Goal: Entertainment & Leisure: Consume media (video, audio)

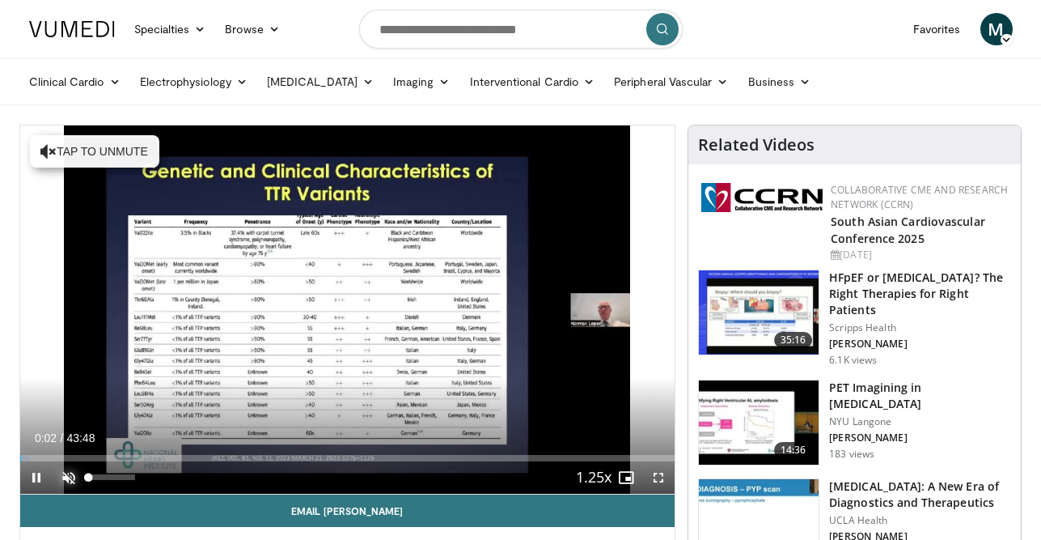
click at [63, 479] on span "Video Player" at bounding box center [69, 477] width 32 height 32
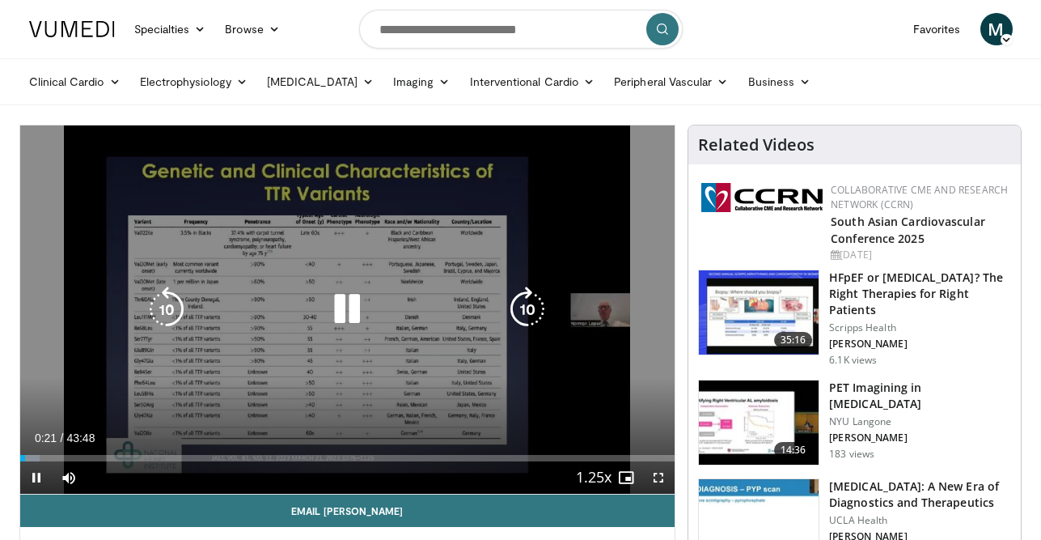
click at [523, 308] on icon "Video Player" at bounding box center [527, 308] width 45 height 45
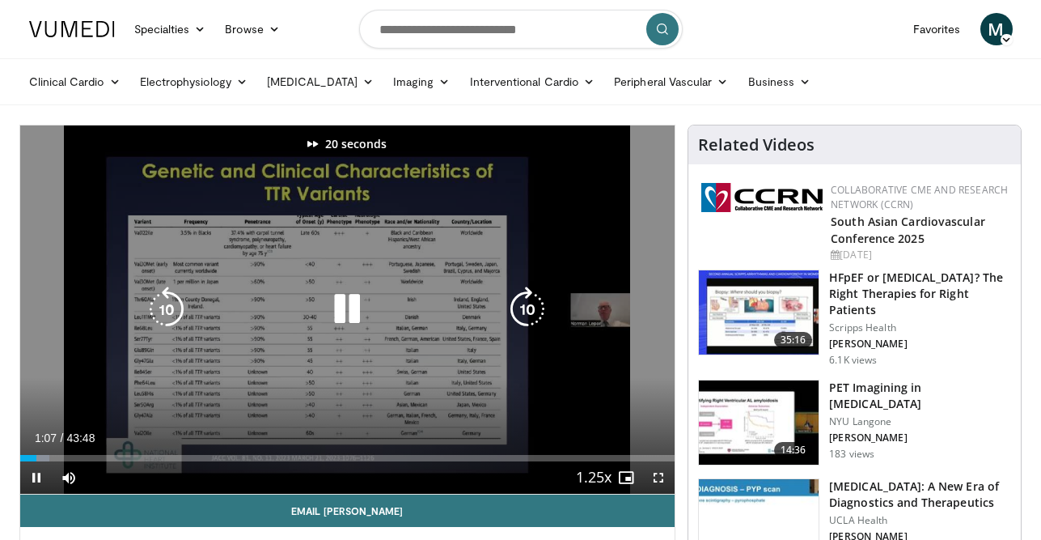
click at [523, 308] on icon "Video Player" at bounding box center [527, 308] width 45 height 45
click at [525, 299] on icon "Video Player" at bounding box center [527, 308] width 45 height 45
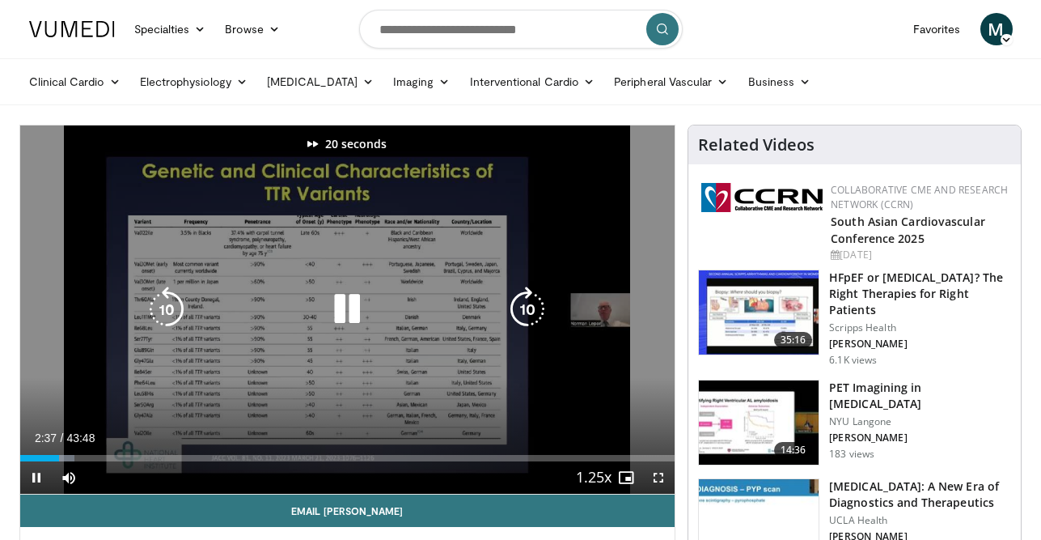
click at [524, 297] on icon "Video Player" at bounding box center [527, 308] width 45 height 45
click at [526, 309] on icon "Video Player" at bounding box center [527, 308] width 45 height 45
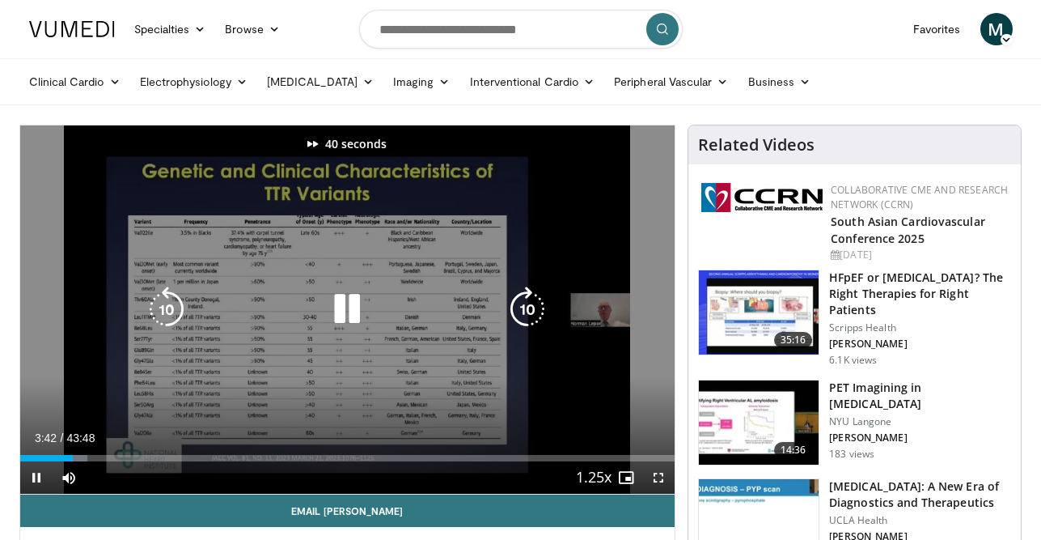
click at [526, 309] on icon "Video Player" at bounding box center [527, 308] width 45 height 45
click at [521, 315] on icon "Video Player" at bounding box center [527, 308] width 45 height 45
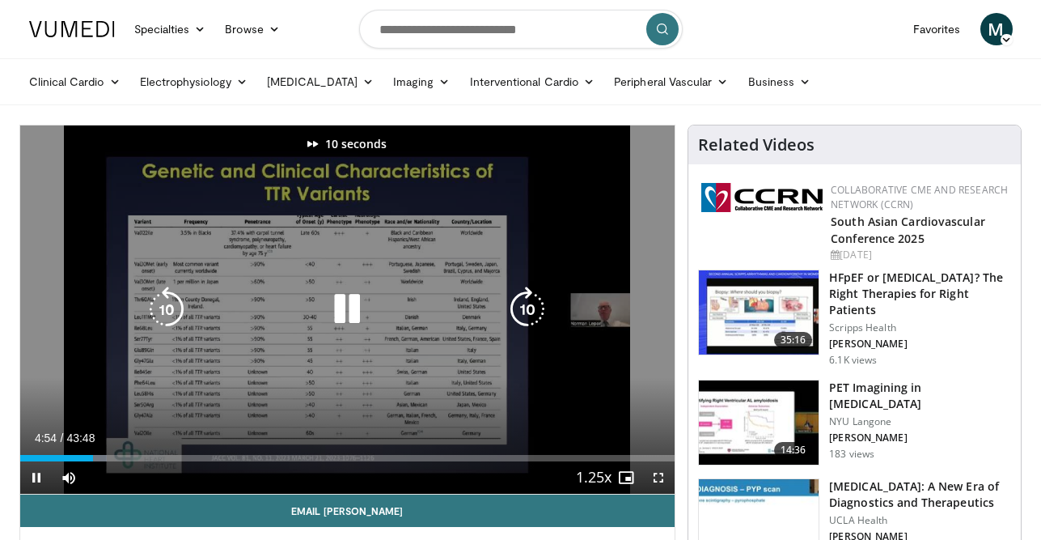
click at [521, 315] on icon "Video Player" at bounding box center [527, 308] width 45 height 45
click at [182, 300] on icon "Video Player" at bounding box center [166, 308] width 45 height 45
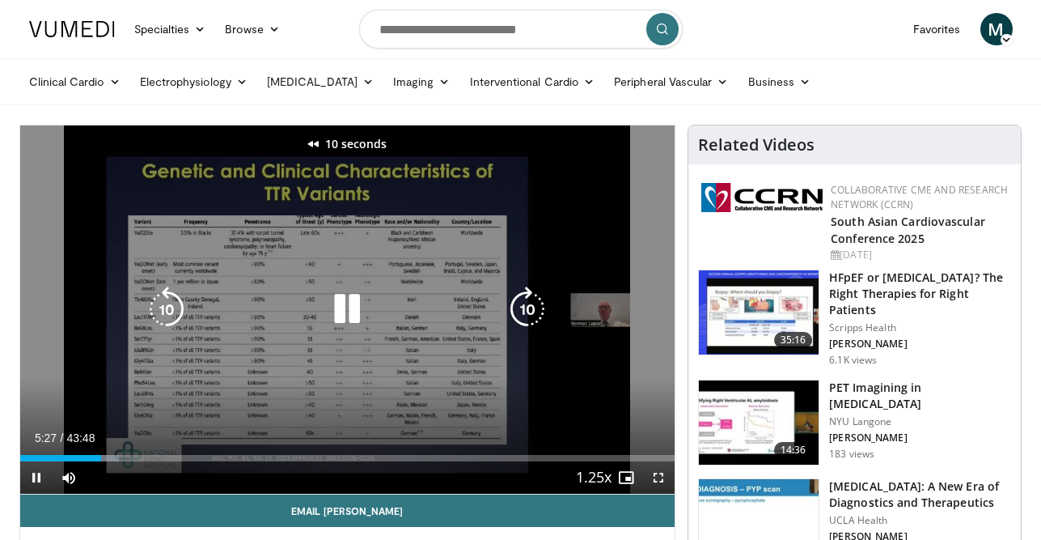
click at [182, 300] on icon "Video Player" at bounding box center [166, 308] width 45 height 45
click at [521, 309] on icon "Video Player" at bounding box center [527, 308] width 45 height 45
click at [525, 315] on icon "Video Player" at bounding box center [527, 308] width 45 height 45
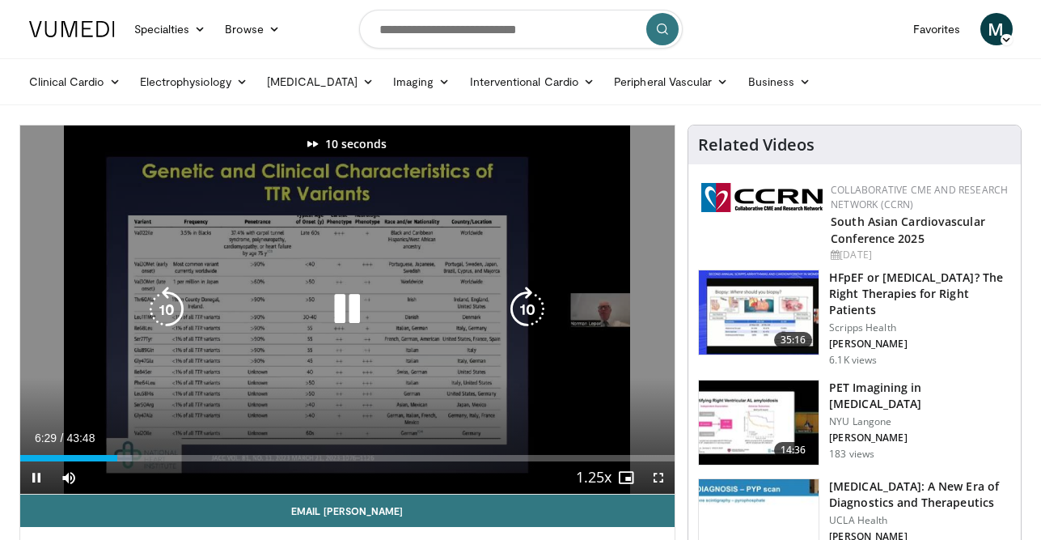
click at [525, 315] on icon "Video Player" at bounding box center [527, 308] width 45 height 45
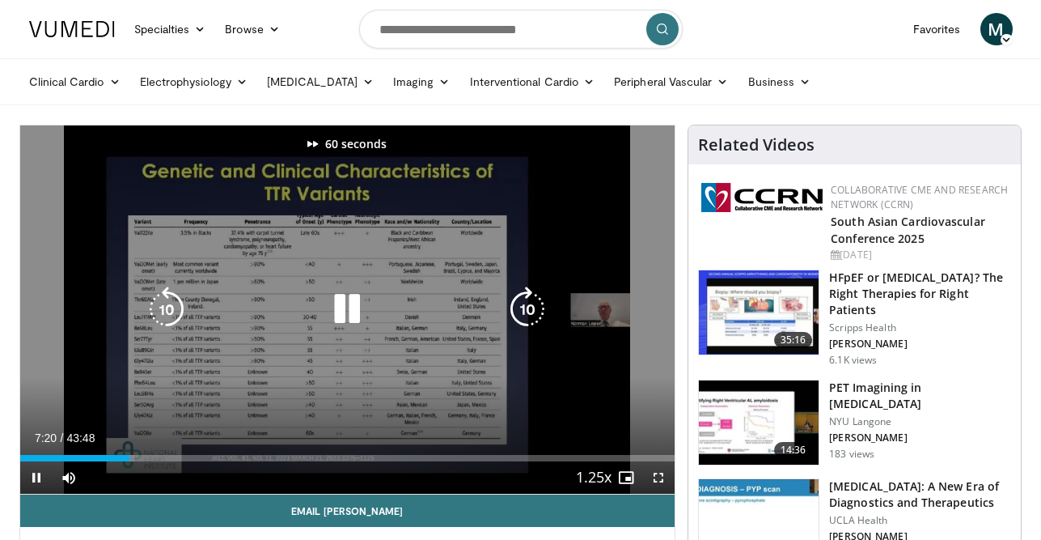
click at [525, 315] on icon "Video Player" at bounding box center [527, 308] width 45 height 45
click at [176, 321] on icon "Video Player" at bounding box center [166, 308] width 45 height 45
click at [166, 389] on div "20 seconds Tap to unmute" at bounding box center [347, 309] width 655 height 368
click at [350, 305] on icon "Video Player" at bounding box center [346, 308] width 45 height 45
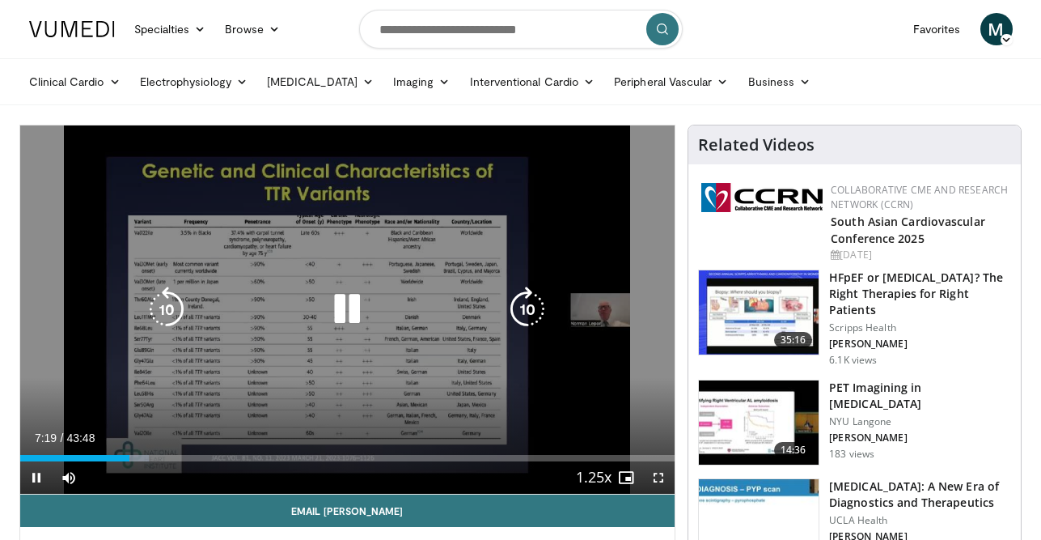
click at [507, 299] on icon "Video Player" at bounding box center [527, 308] width 45 height 45
click at [509, 299] on div "10 seconds Tap to unmute" at bounding box center [347, 309] width 655 height 368
click at [342, 333] on div "10 seconds Tap to unmute" at bounding box center [347, 309] width 655 height 368
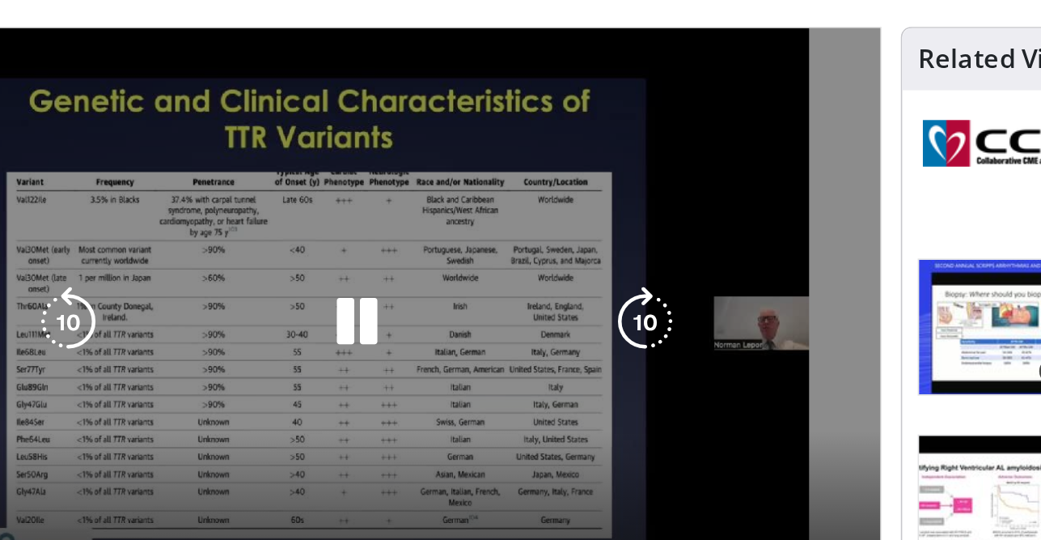
click at [524, 311] on icon "Video Player" at bounding box center [527, 308] width 45 height 45
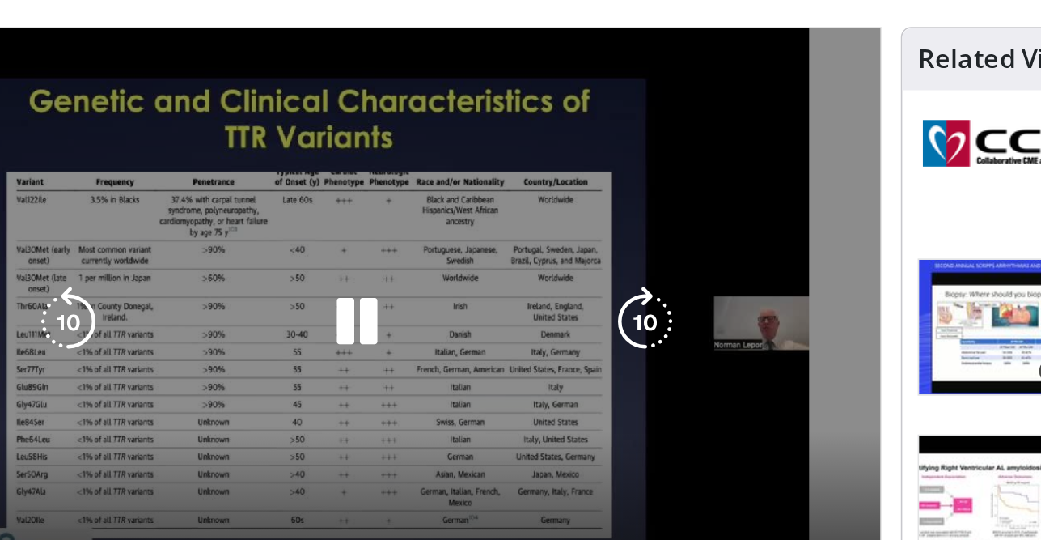
click at [523, 311] on icon "Video Player" at bounding box center [527, 308] width 45 height 45
click at [510, 300] on icon "Video Player" at bounding box center [527, 308] width 45 height 45
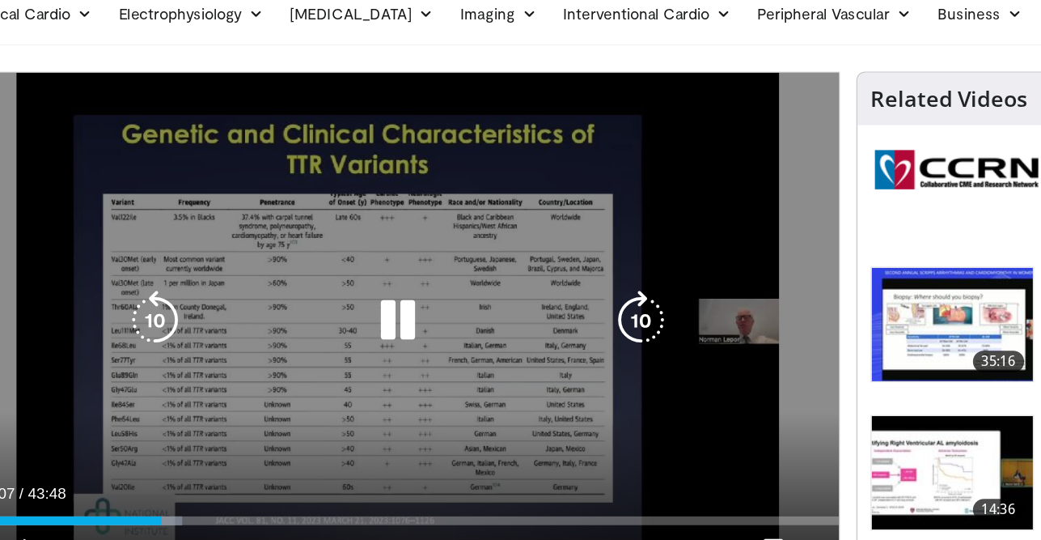
click at [518, 308] on icon "Video Player" at bounding box center [527, 308] width 45 height 45
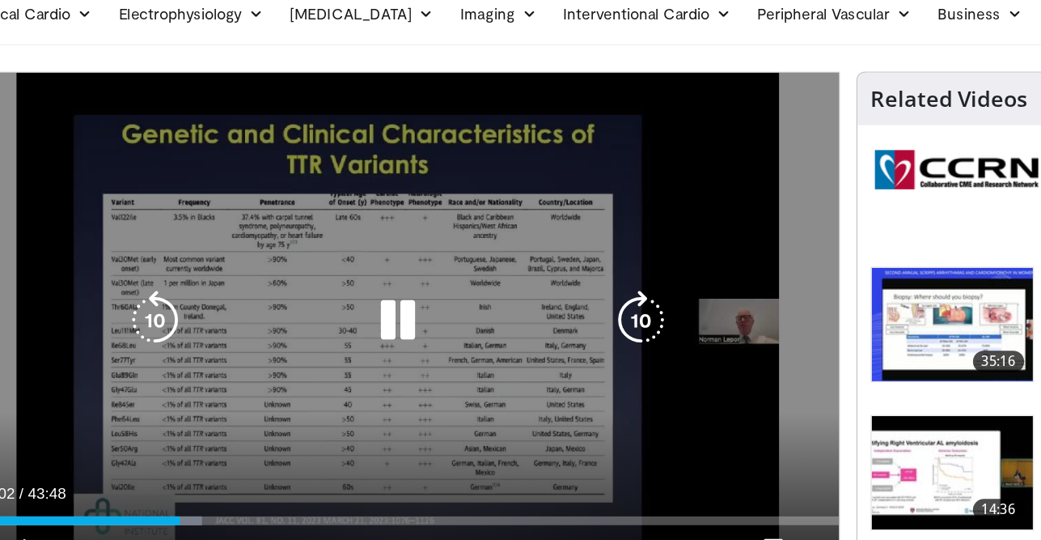
click at [521, 306] on icon "Video Player" at bounding box center [527, 308] width 45 height 45
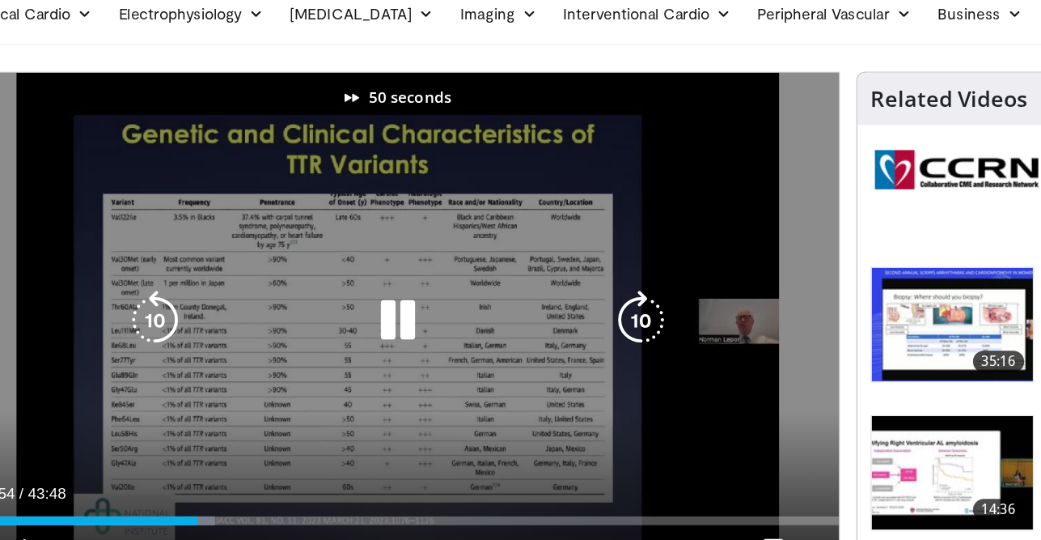
click at [521, 306] on icon "Video Player" at bounding box center [527, 308] width 45 height 45
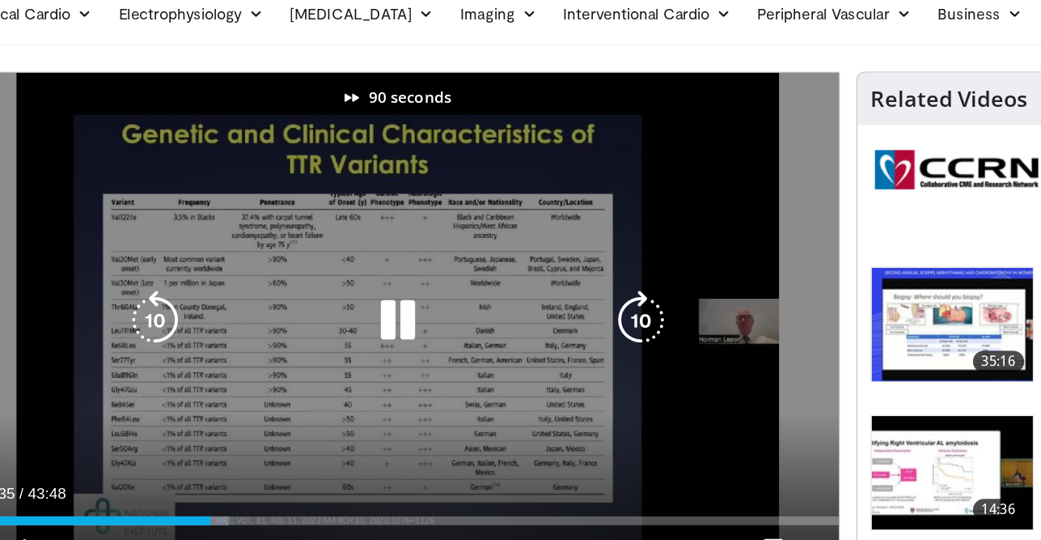
click at [521, 306] on icon "Video Player" at bounding box center [527, 308] width 45 height 45
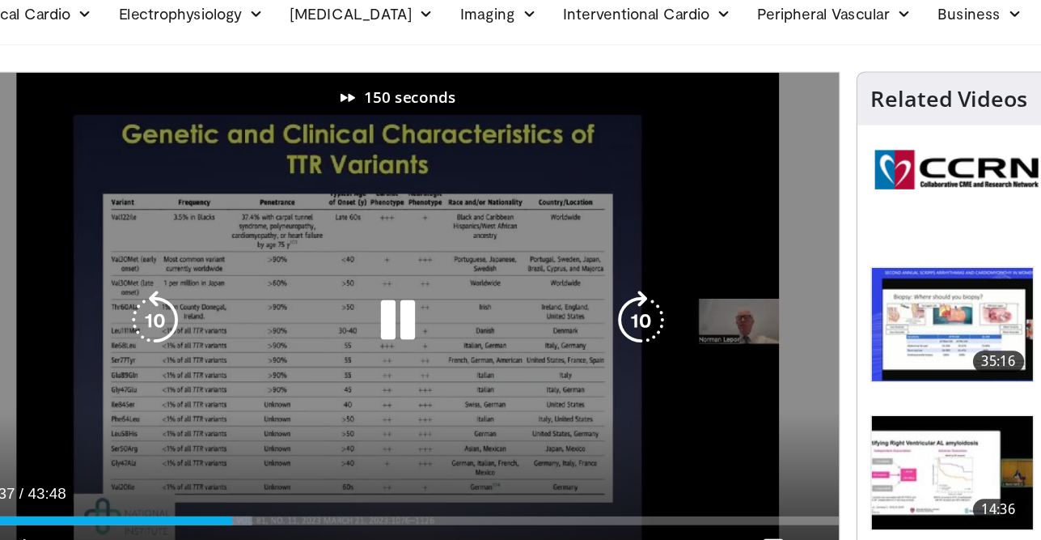
click at [162, 303] on icon "Video Player" at bounding box center [166, 308] width 45 height 45
click at [525, 311] on icon "Video Player" at bounding box center [527, 308] width 45 height 45
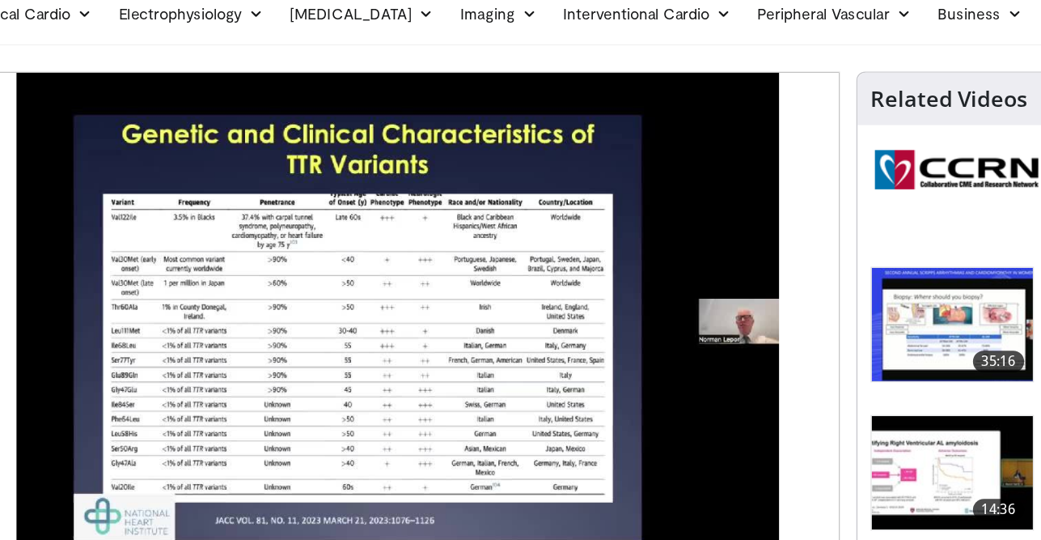
click at [525, 311] on div "40 seconds Tap to unmute" at bounding box center [347, 309] width 655 height 368
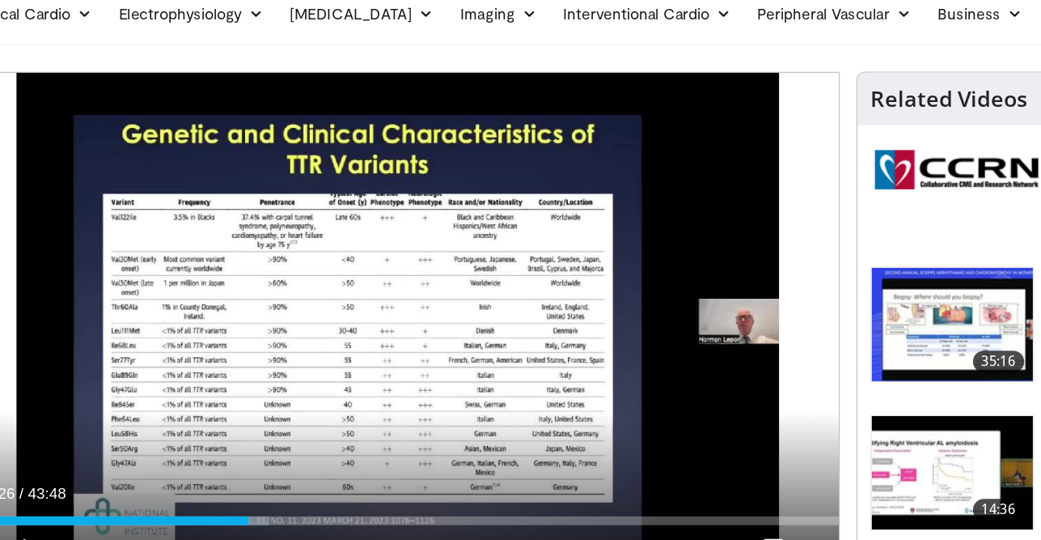
click at [525, 311] on div "40 seconds Tap to unmute" at bounding box center [347, 309] width 655 height 368
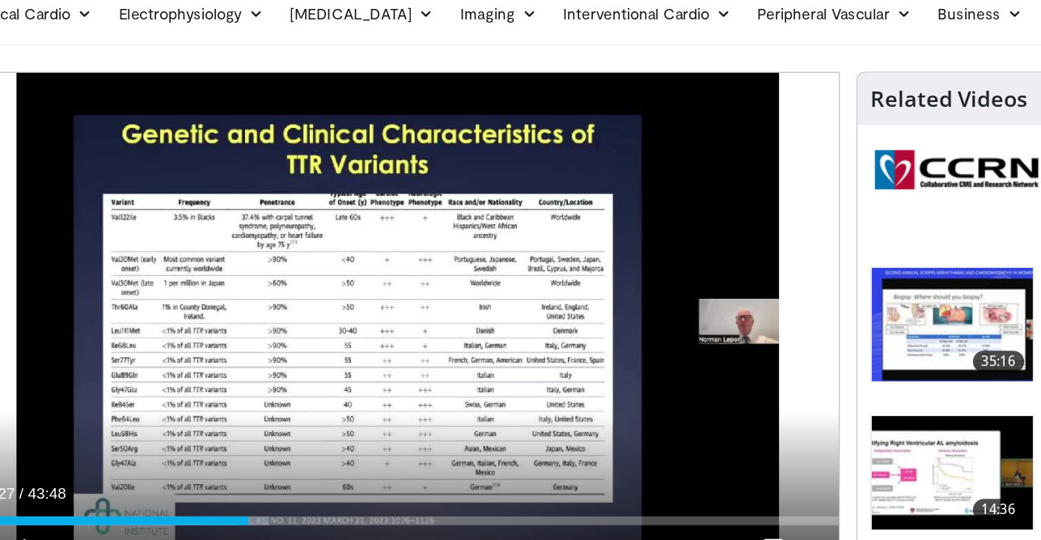
click at [525, 311] on div "40 seconds Tap to unmute" at bounding box center [347, 309] width 655 height 368
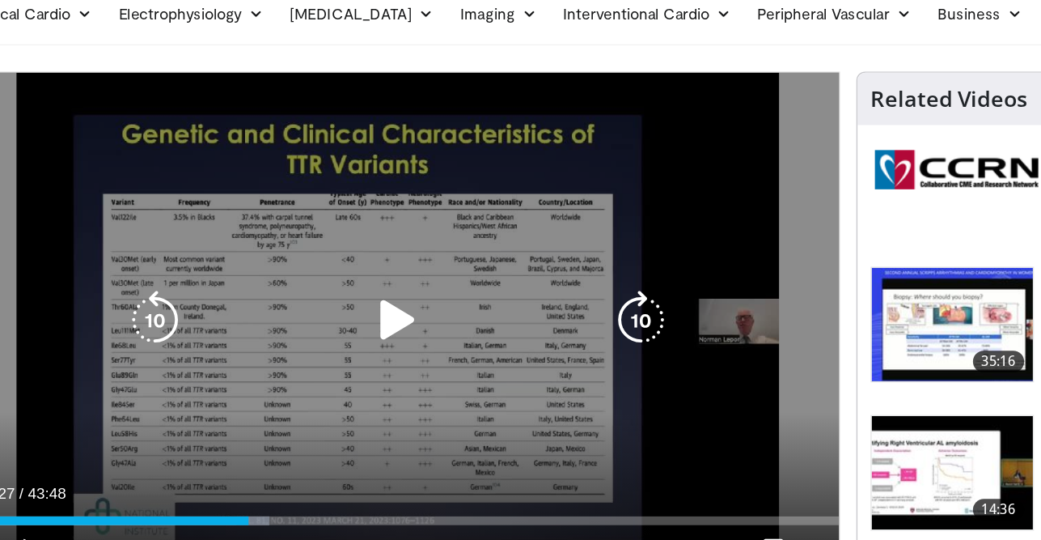
click at [513, 305] on icon "Video Player" at bounding box center [527, 308] width 45 height 45
click at [515, 305] on icon "Video Player" at bounding box center [527, 308] width 45 height 45
click at [345, 306] on icon "Video Player" at bounding box center [346, 308] width 45 height 45
click at [536, 311] on icon "Video Player" at bounding box center [527, 308] width 45 height 45
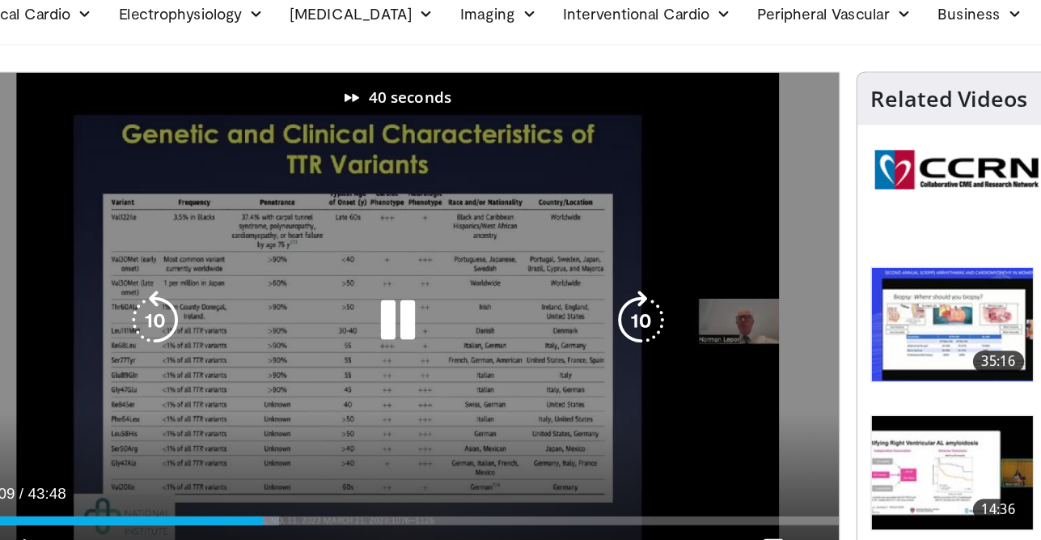
click at [536, 311] on icon "Video Player" at bounding box center [527, 308] width 45 height 45
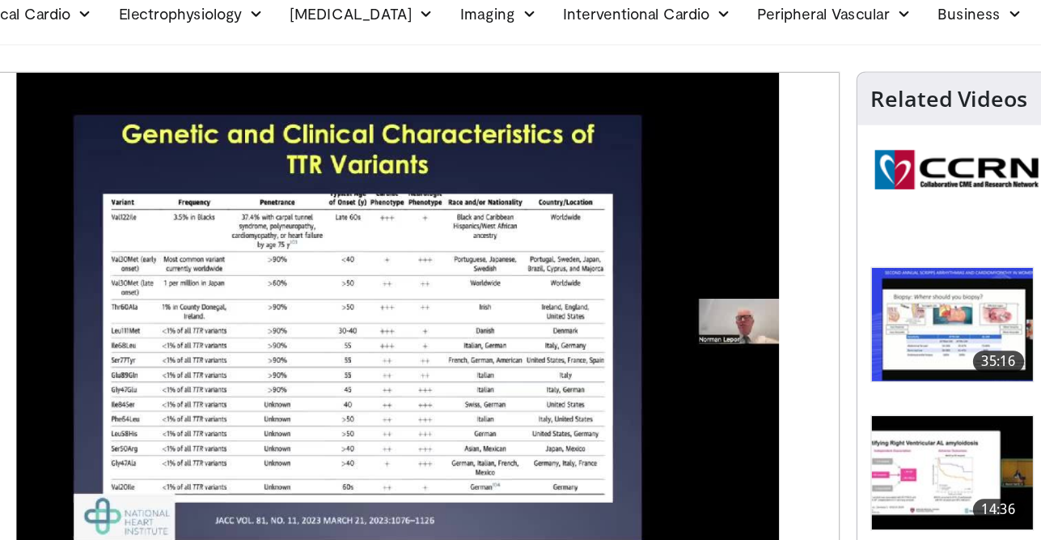
click at [536, 311] on div "60 seconds Tap to unmute" at bounding box center [347, 309] width 655 height 368
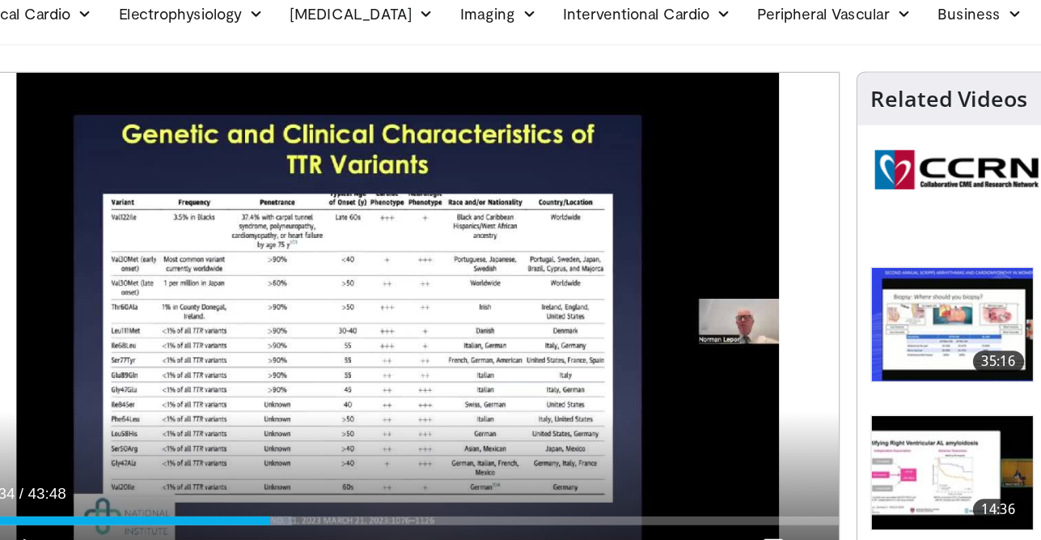
click at [536, 311] on div "60 seconds Tap to unmute" at bounding box center [347, 309] width 655 height 368
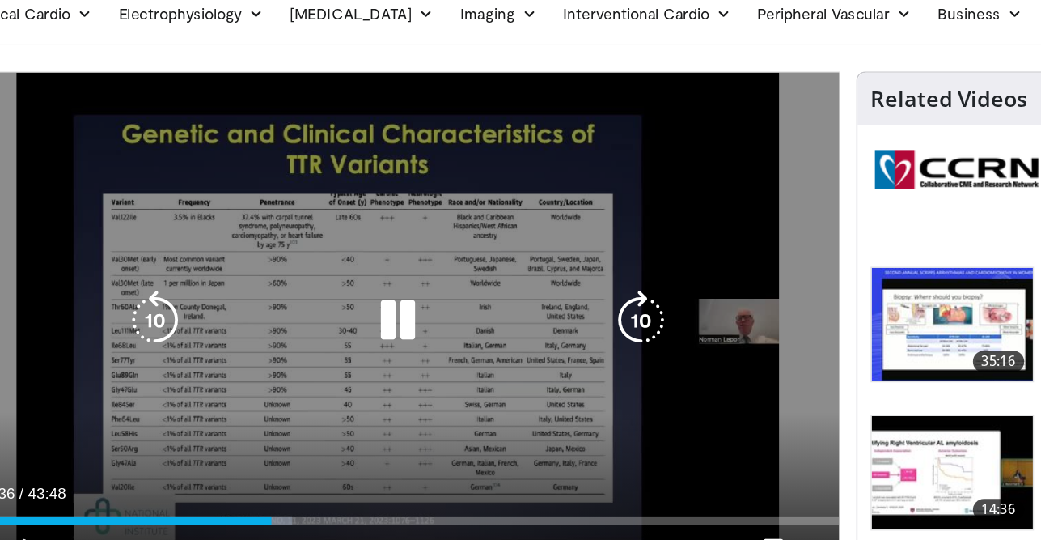
click at [524, 318] on icon "Video Player" at bounding box center [527, 308] width 45 height 45
click at [524, 310] on icon "Video Player" at bounding box center [527, 308] width 45 height 45
click at [530, 308] on icon "Video Player" at bounding box center [527, 308] width 45 height 45
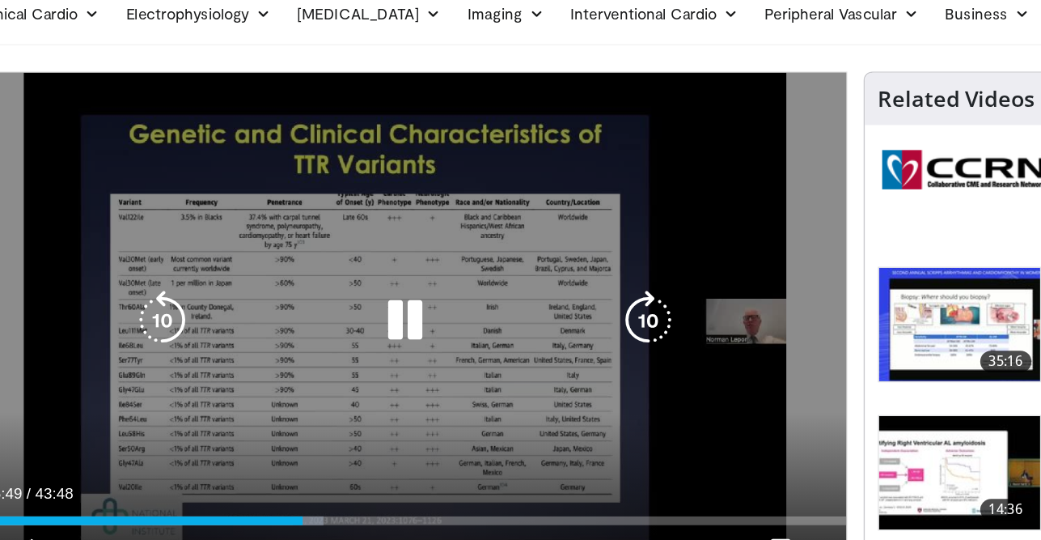
click at [524, 303] on icon "Video Player" at bounding box center [527, 308] width 45 height 45
click at [525, 301] on icon "Video Player" at bounding box center [527, 308] width 45 height 45
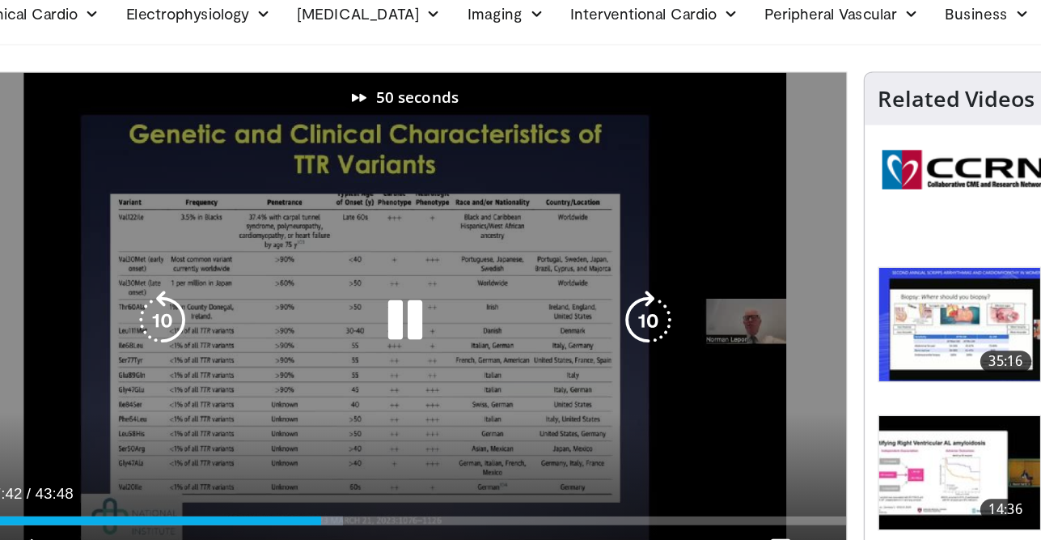
click at [525, 301] on icon "Video Player" at bounding box center [527, 308] width 45 height 45
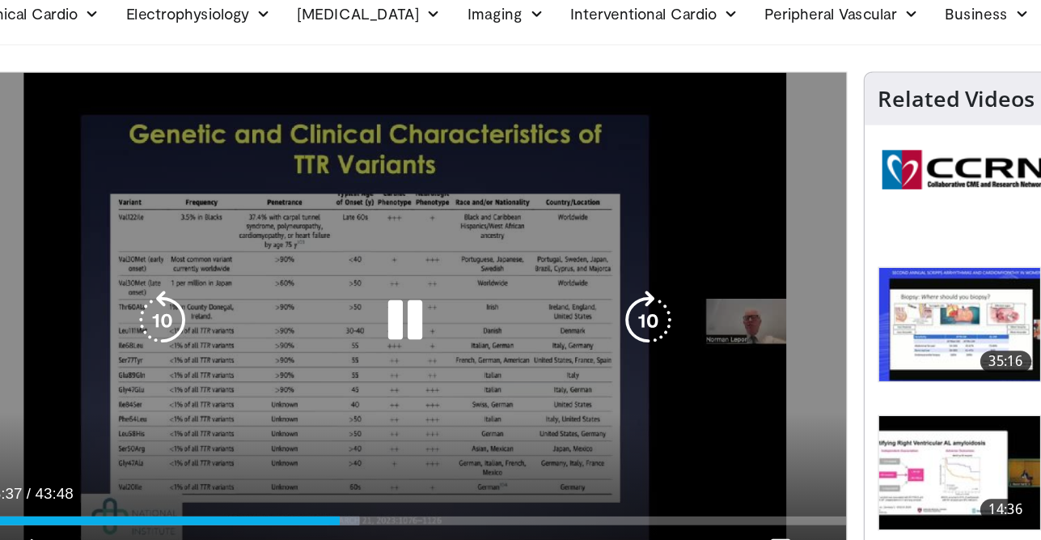
click at [525, 301] on icon "Video Player" at bounding box center [527, 308] width 45 height 45
click at [522, 311] on icon "Video Player" at bounding box center [527, 308] width 45 height 45
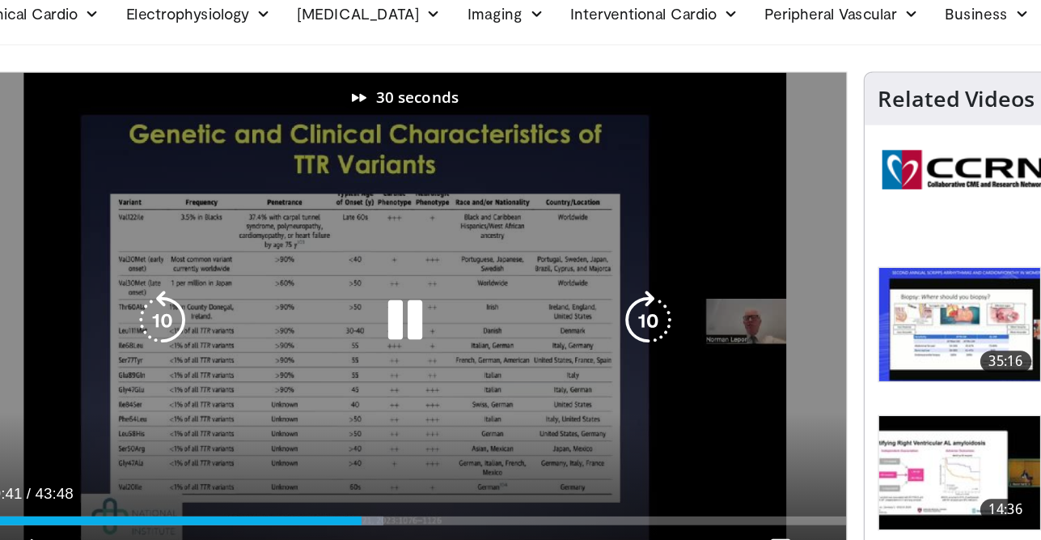
click at [522, 311] on icon "Video Player" at bounding box center [527, 308] width 45 height 45
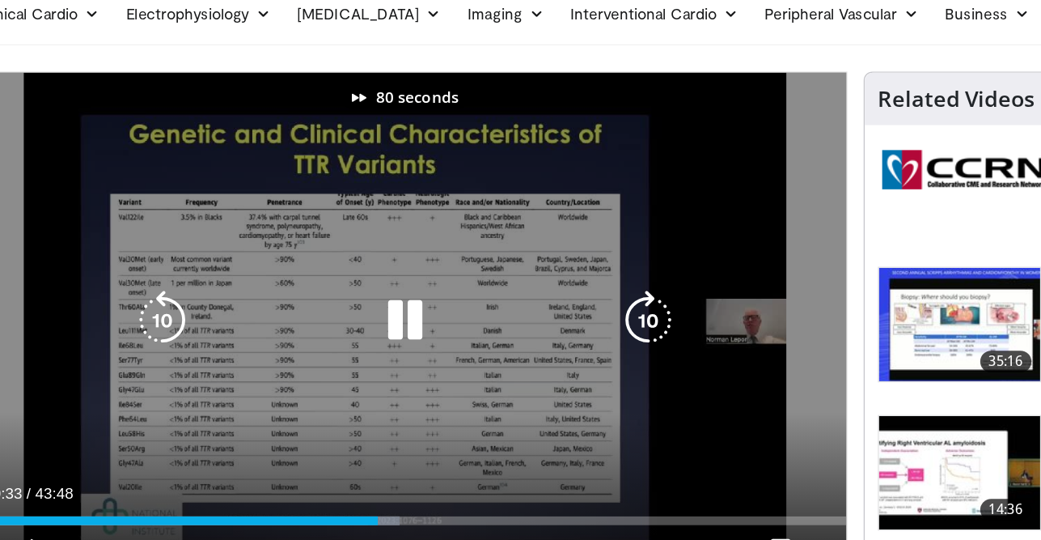
click at [522, 311] on icon "Video Player" at bounding box center [527, 308] width 45 height 45
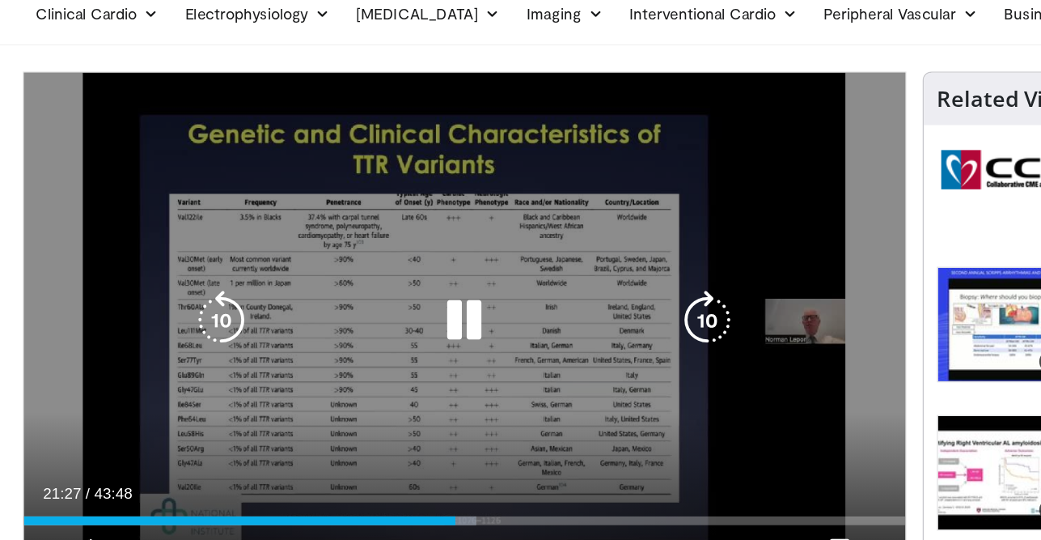
click at [517, 311] on icon "Video Player" at bounding box center [527, 308] width 45 height 45
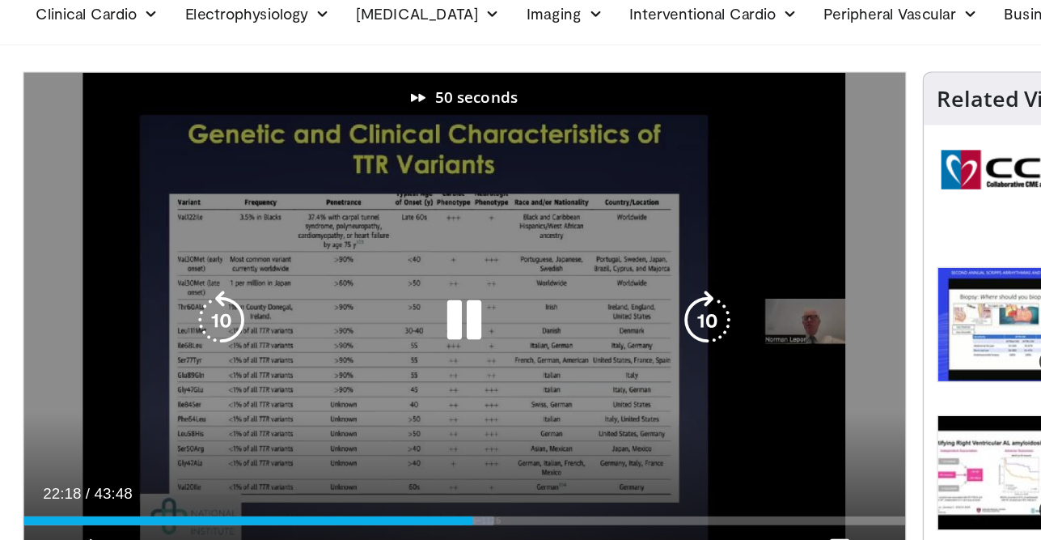
click at [517, 311] on icon "Video Player" at bounding box center [527, 308] width 45 height 45
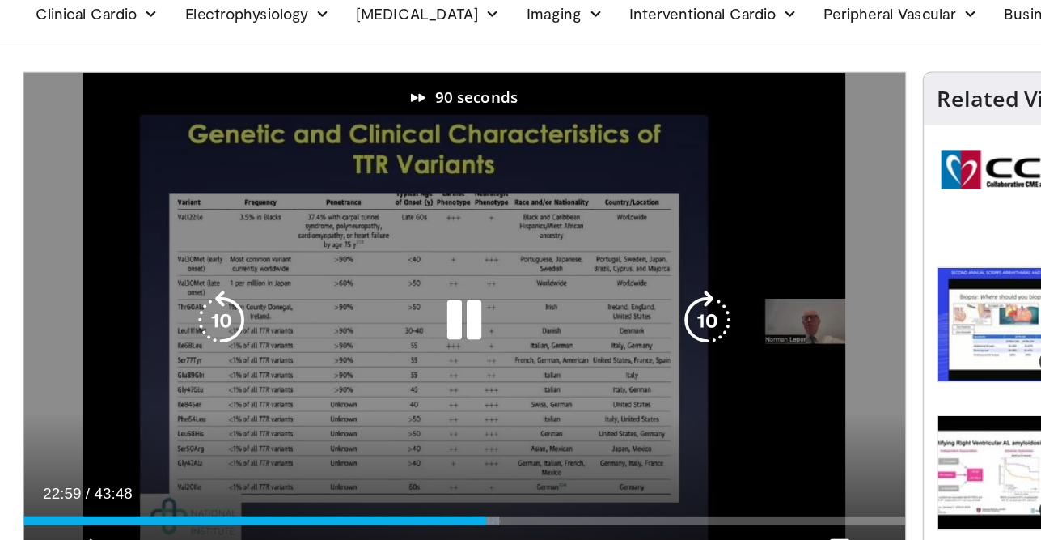
click at [517, 311] on icon "Video Player" at bounding box center [527, 308] width 45 height 45
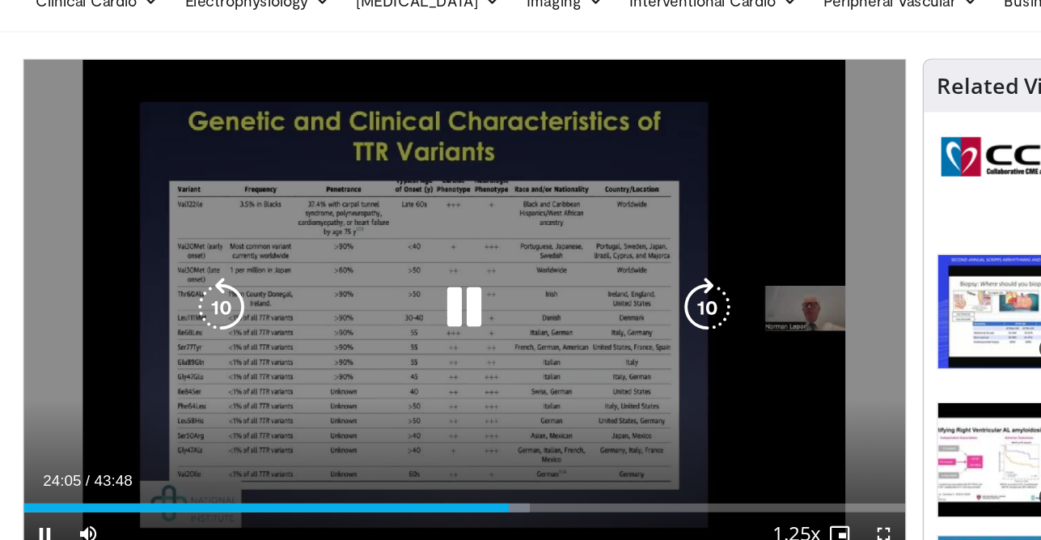
click at [534, 316] on icon "Video Player" at bounding box center [527, 308] width 45 height 45
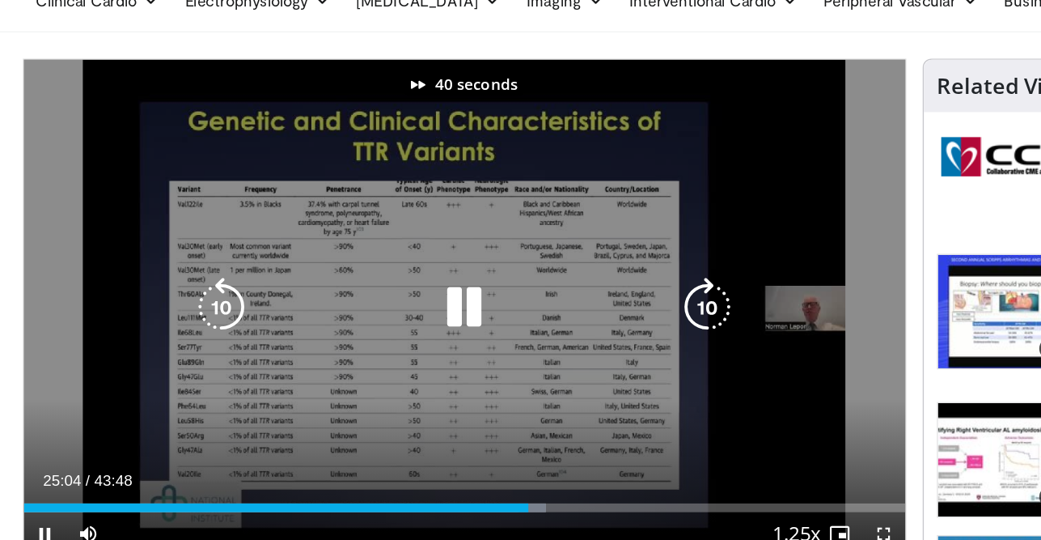
click at [534, 316] on icon "Video Player" at bounding box center [527, 308] width 45 height 45
click at [523, 303] on icon "Video Player" at bounding box center [527, 308] width 45 height 45
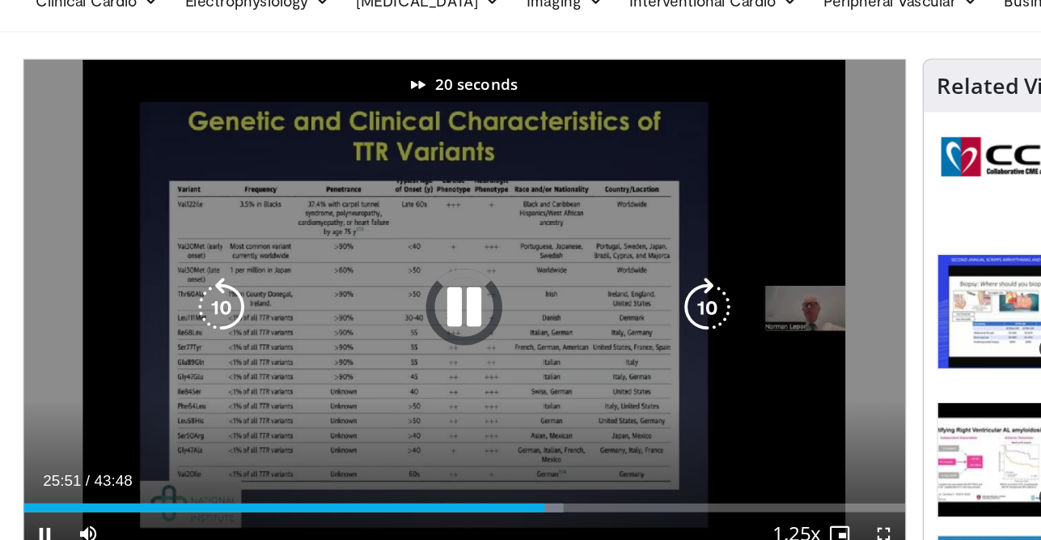
click at [523, 303] on icon "Video Player" at bounding box center [527, 308] width 45 height 45
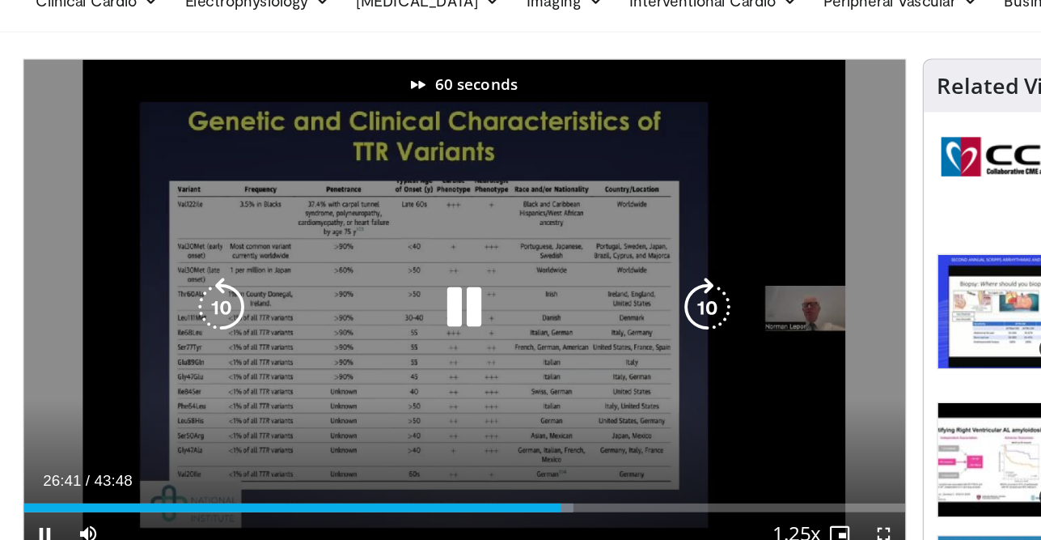
click at [523, 303] on icon "Video Player" at bounding box center [527, 308] width 45 height 45
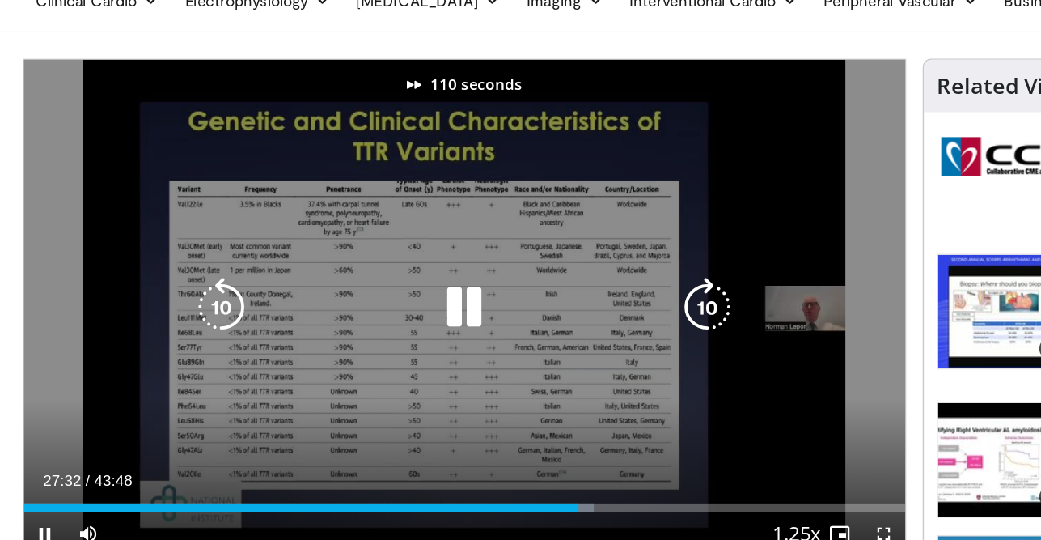
click at [523, 303] on icon "Video Player" at bounding box center [527, 308] width 45 height 45
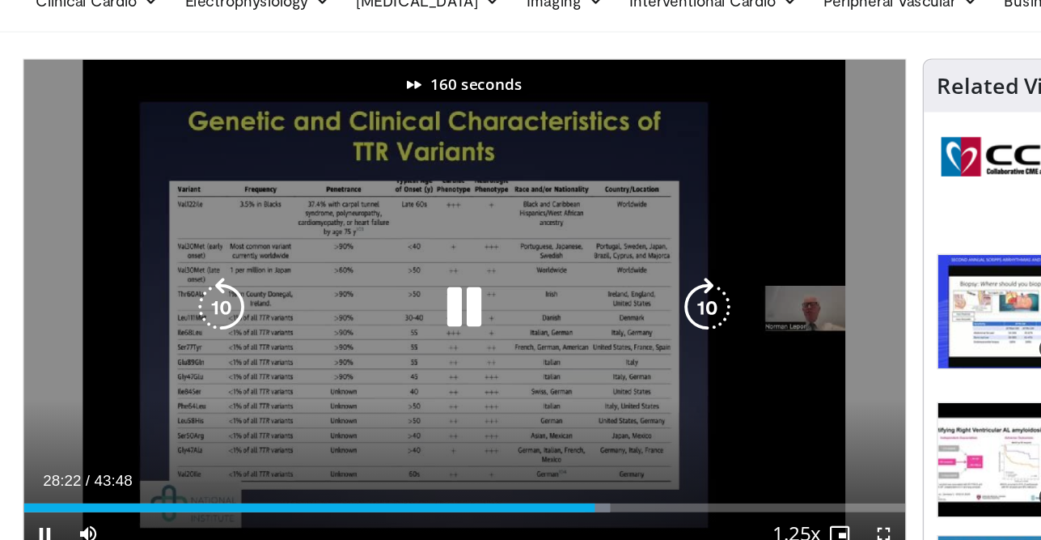
click at [523, 303] on icon "Video Player" at bounding box center [527, 308] width 45 height 45
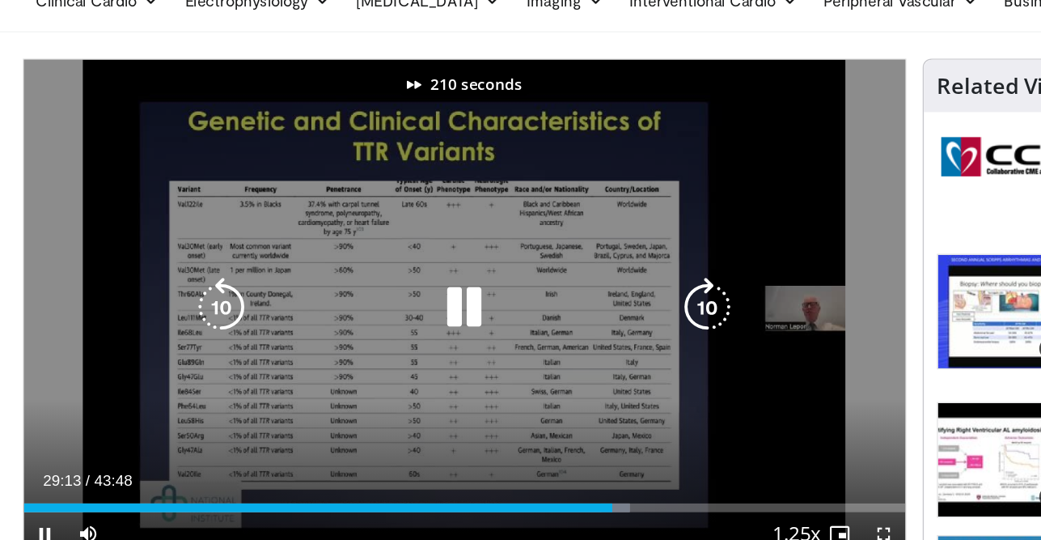
click at [523, 303] on icon "Video Player" at bounding box center [527, 308] width 45 height 45
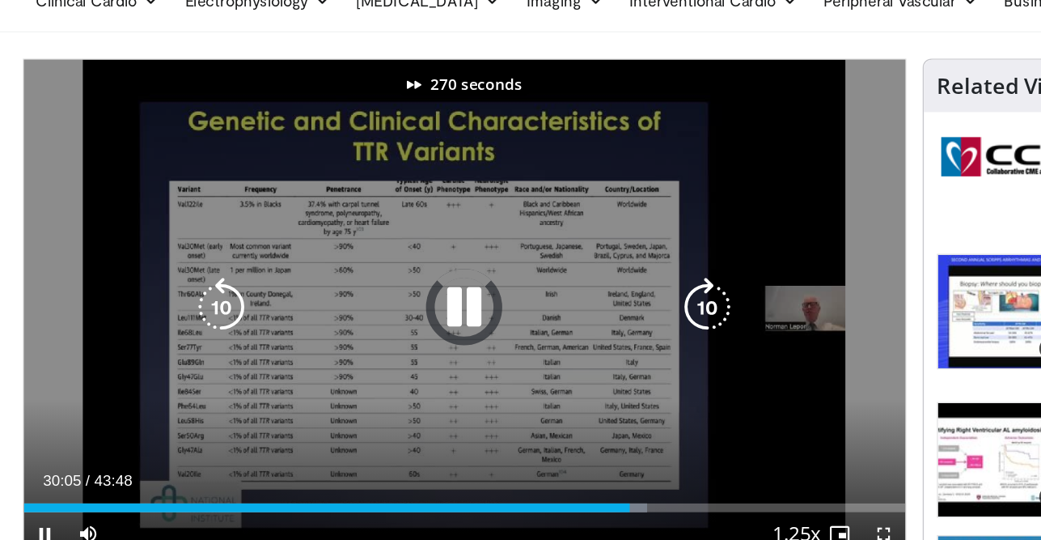
click at [523, 303] on icon "Video Player" at bounding box center [527, 308] width 45 height 45
click at [525, 311] on icon "Video Player" at bounding box center [527, 308] width 45 height 45
click at [525, 315] on icon "Video Player" at bounding box center [527, 308] width 45 height 45
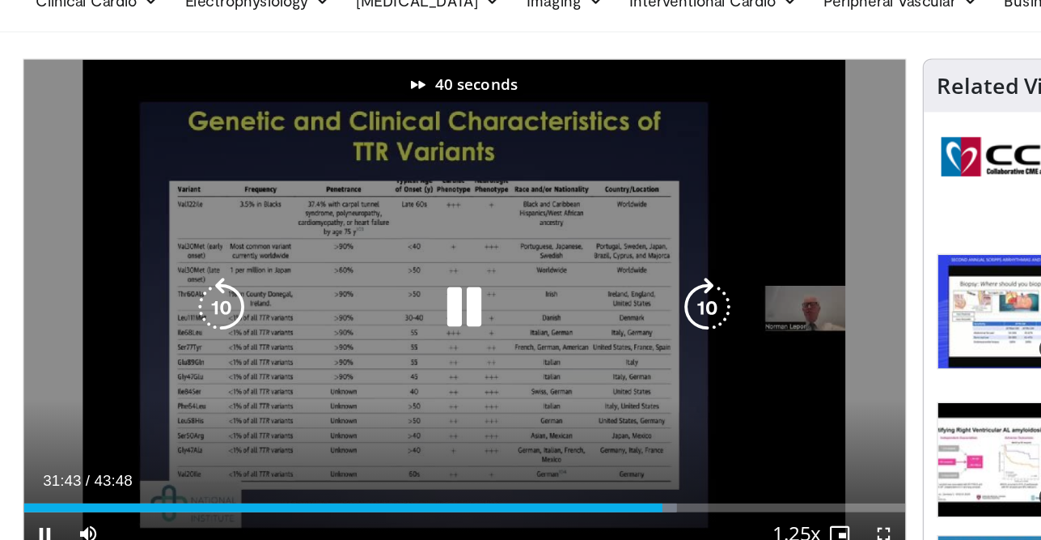
click at [525, 315] on icon "Video Player" at bounding box center [527, 308] width 45 height 45
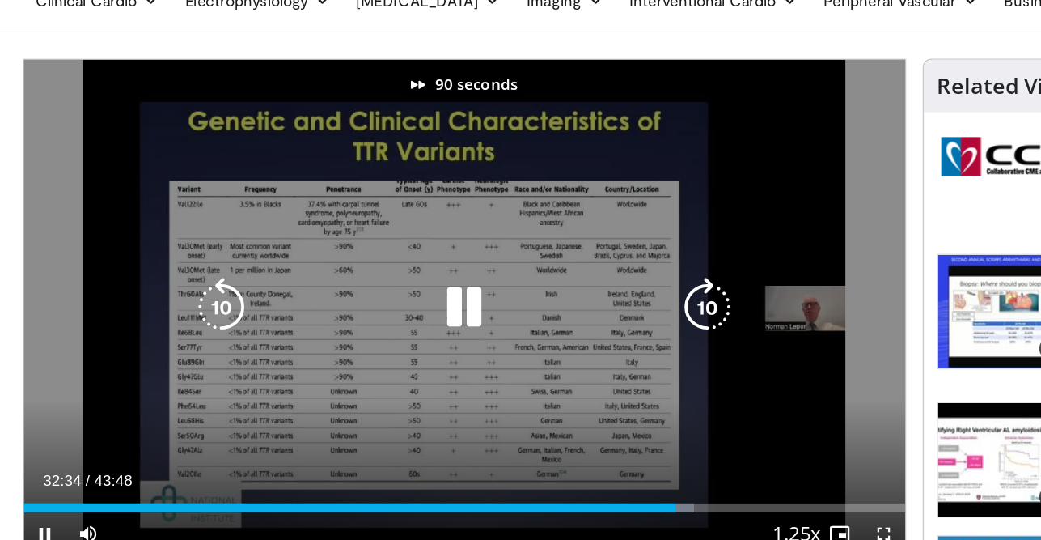
click at [525, 315] on icon "Video Player" at bounding box center [527, 308] width 45 height 45
click at [525, 314] on icon "Video Player" at bounding box center [527, 308] width 45 height 45
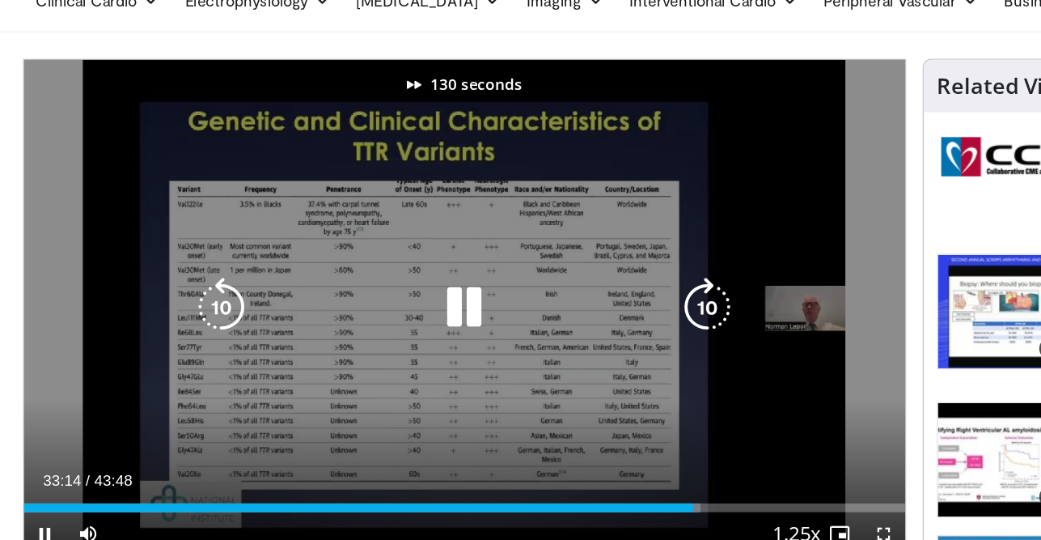
click at [525, 314] on icon "Video Player" at bounding box center [527, 308] width 45 height 45
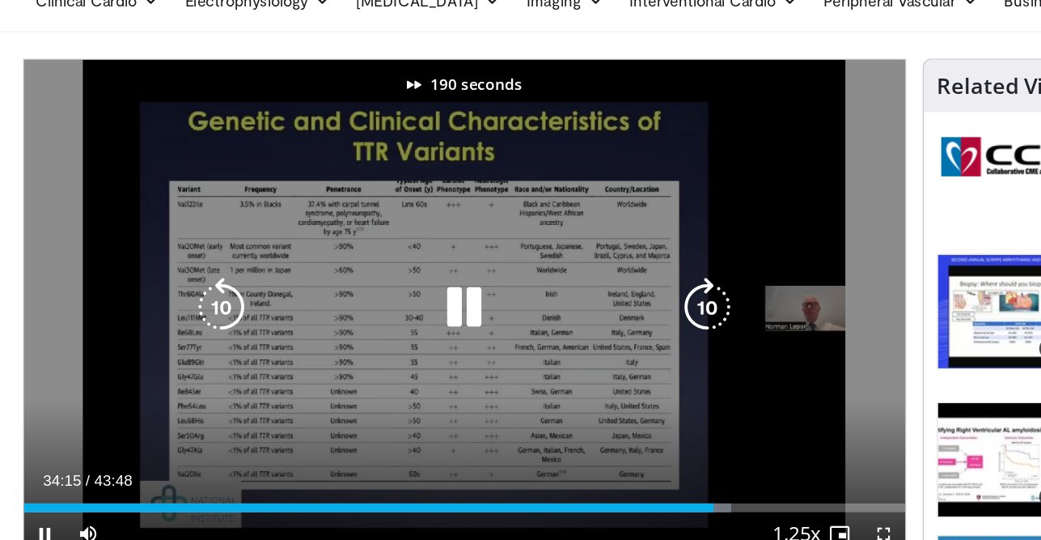
click at [525, 314] on icon "Video Player" at bounding box center [527, 308] width 45 height 45
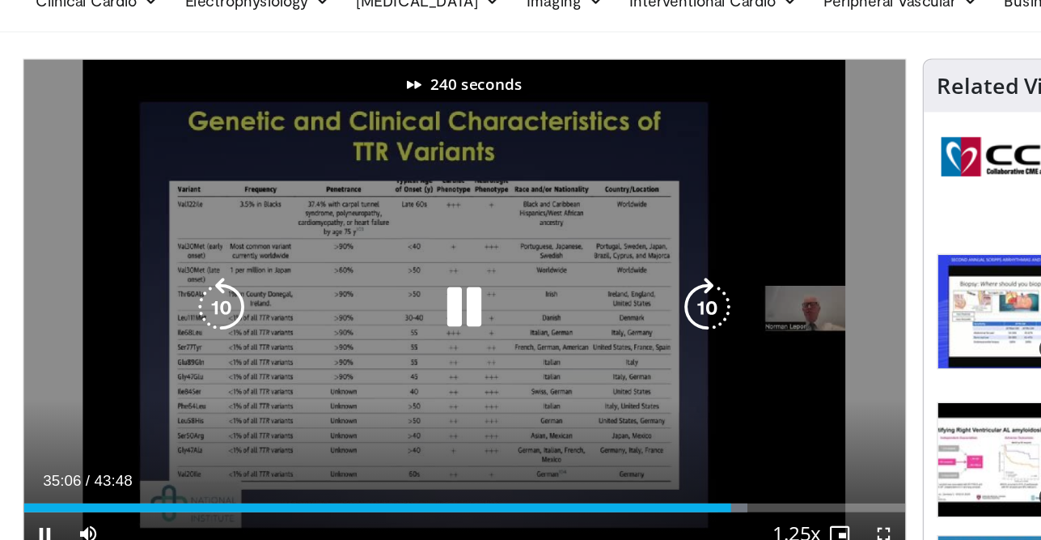
click at [525, 314] on icon "Video Player" at bounding box center [527, 308] width 45 height 45
click at [525, 312] on icon "Video Player" at bounding box center [527, 308] width 45 height 45
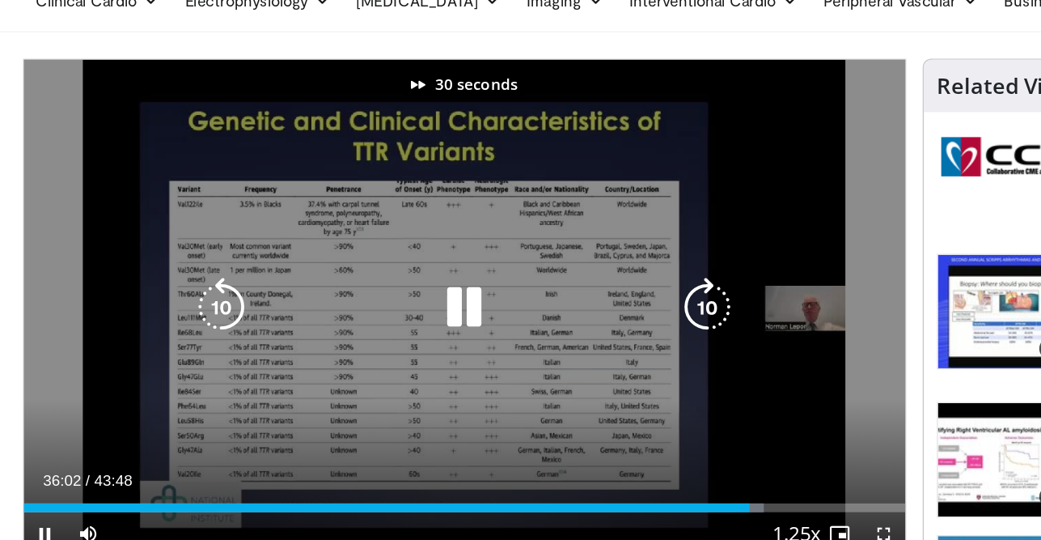
click at [525, 312] on icon "Video Player" at bounding box center [527, 308] width 45 height 45
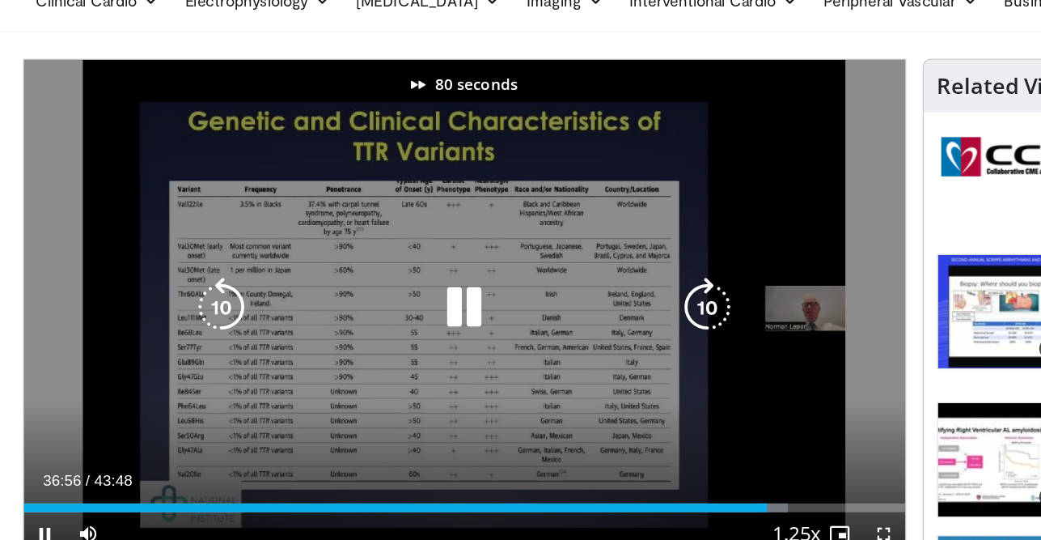
click at [525, 312] on icon "Video Player" at bounding box center [527, 308] width 45 height 45
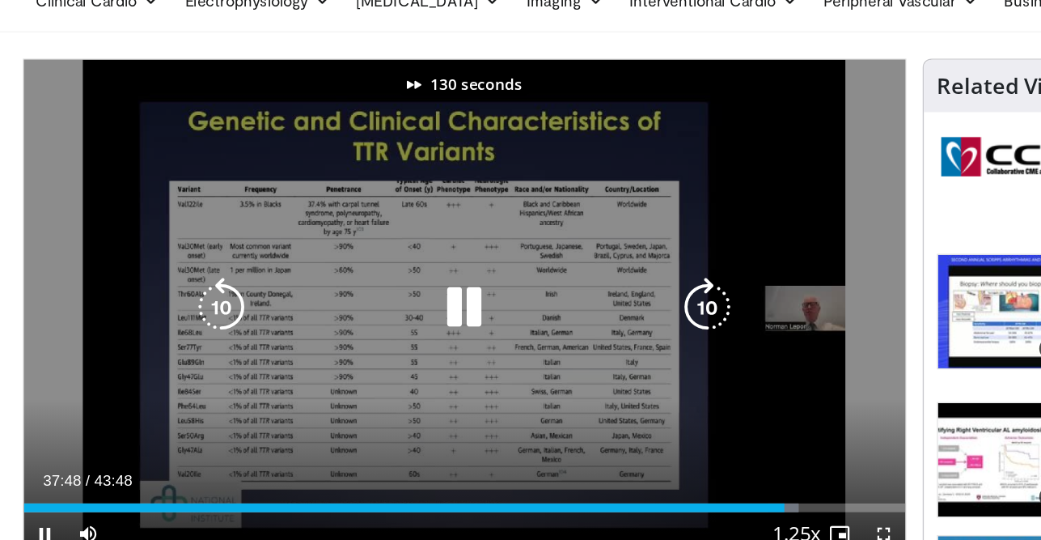
click at [525, 312] on icon "Video Player" at bounding box center [527, 308] width 45 height 45
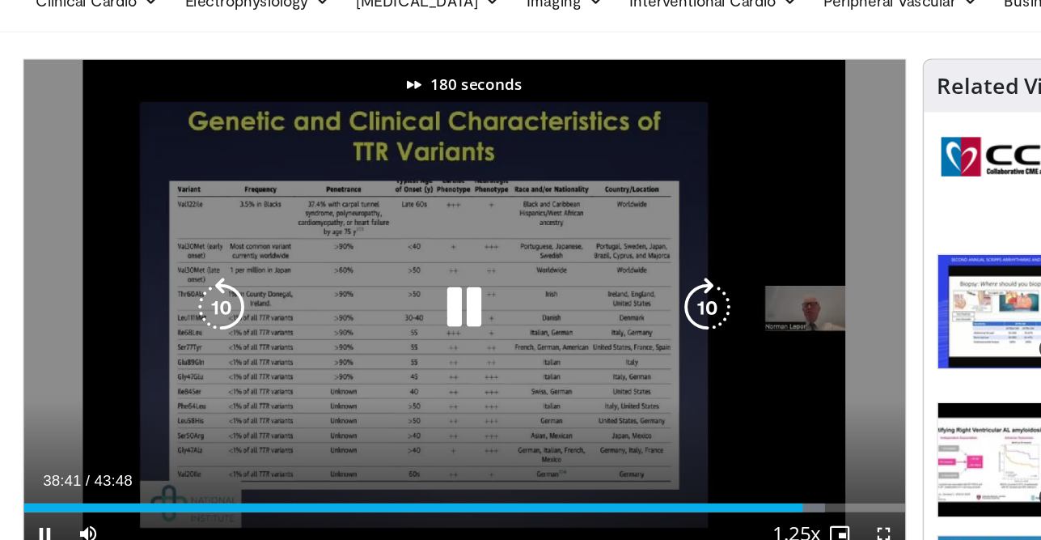
click at [525, 312] on icon "Video Player" at bounding box center [527, 308] width 45 height 45
click at [529, 306] on icon "Video Player" at bounding box center [527, 308] width 45 height 45
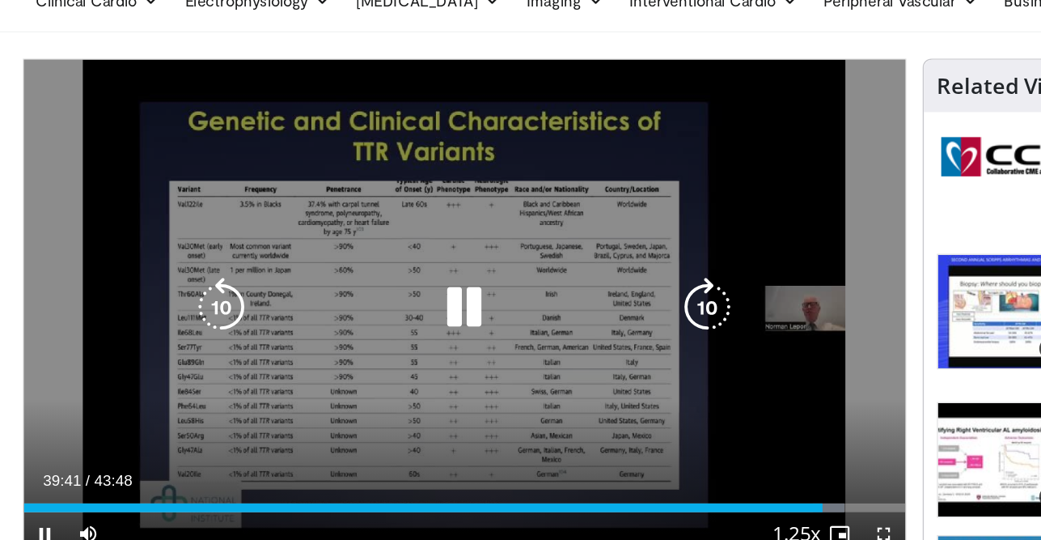
click at [529, 306] on icon "Video Player" at bounding box center [527, 308] width 45 height 45
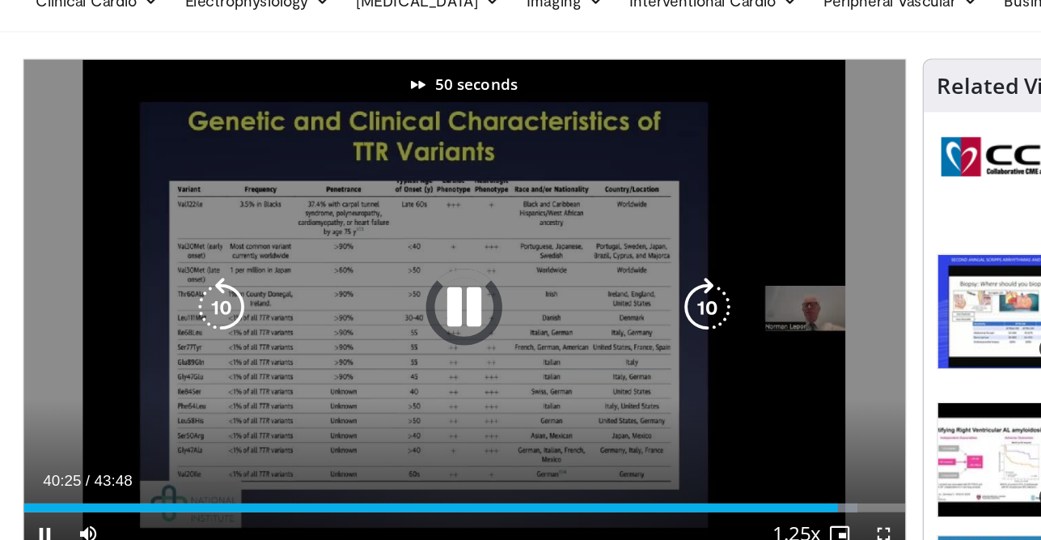
click at [529, 306] on icon "Video Player" at bounding box center [527, 308] width 45 height 45
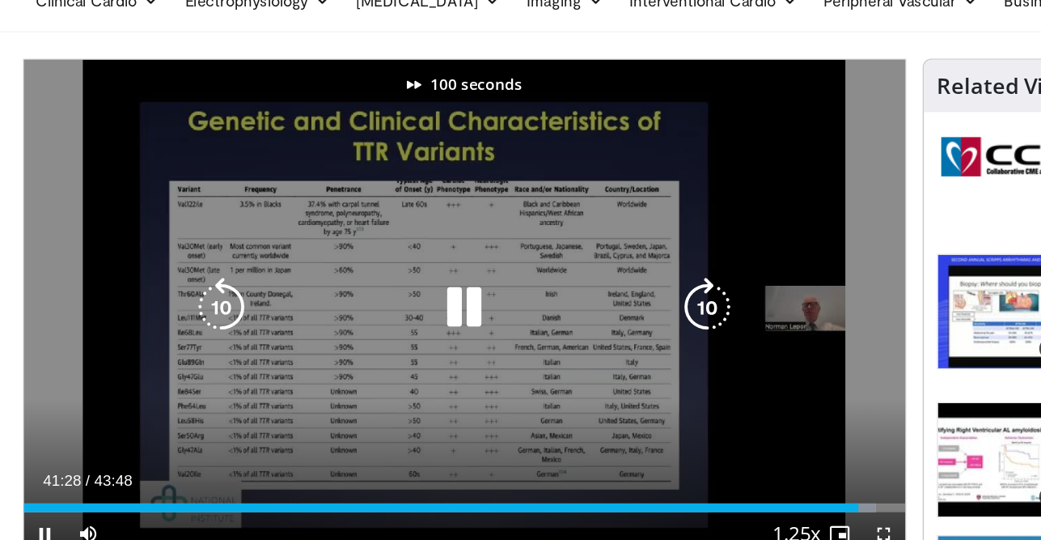
click at [529, 306] on icon "Video Player" at bounding box center [527, 308] width 45 height 45
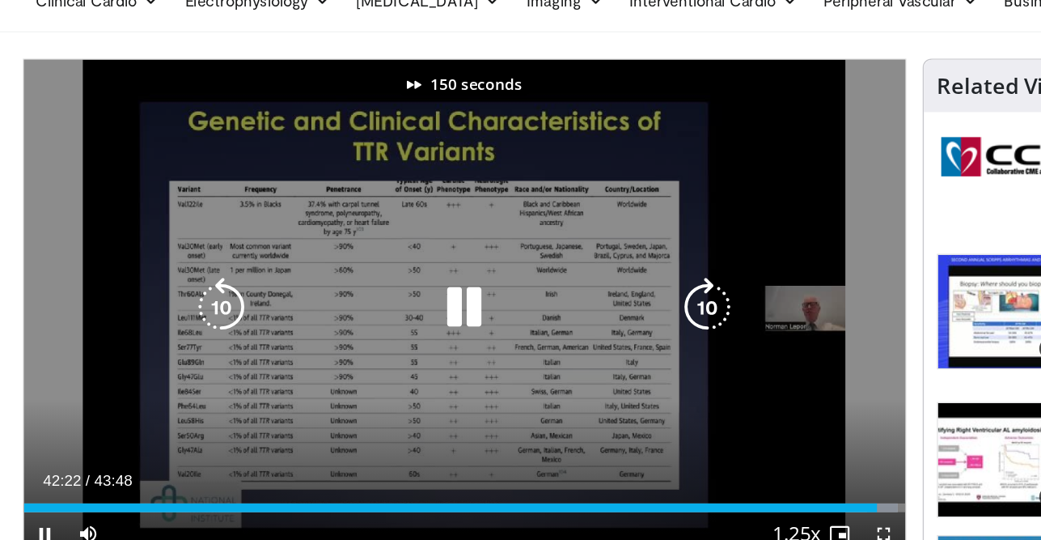
click at [529, 306] on icon "Video Player" at bounding box center [527, 308] width 45 height 45
click at [529, 303] on icon "Video Player" at bounding box center [527, 308] width 45 height 45
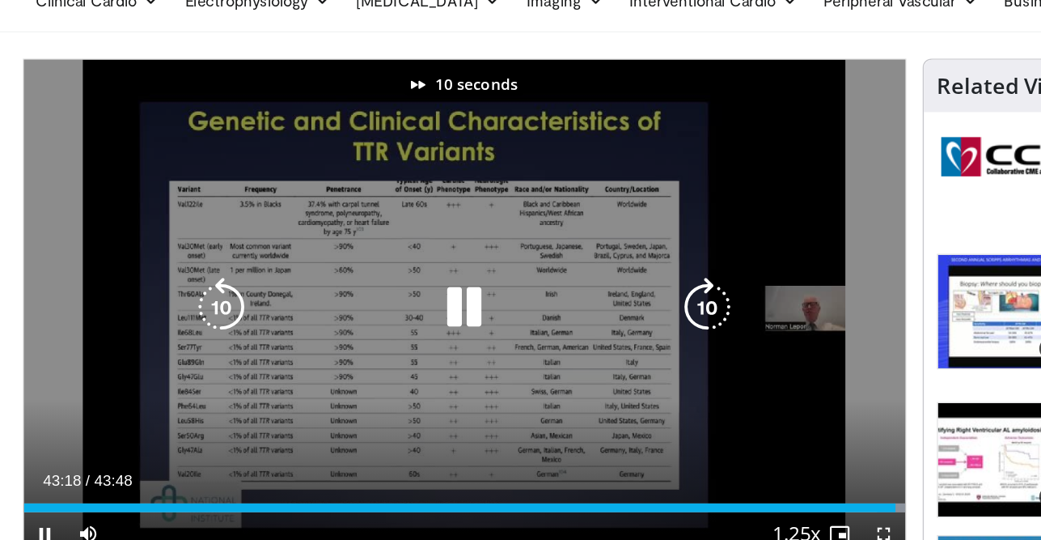
click at [529, 303] on icon "Video Player" at bounding box center [527, 308] width 45 height 45
